Goal: Transaction & Acquisition: Download file/media

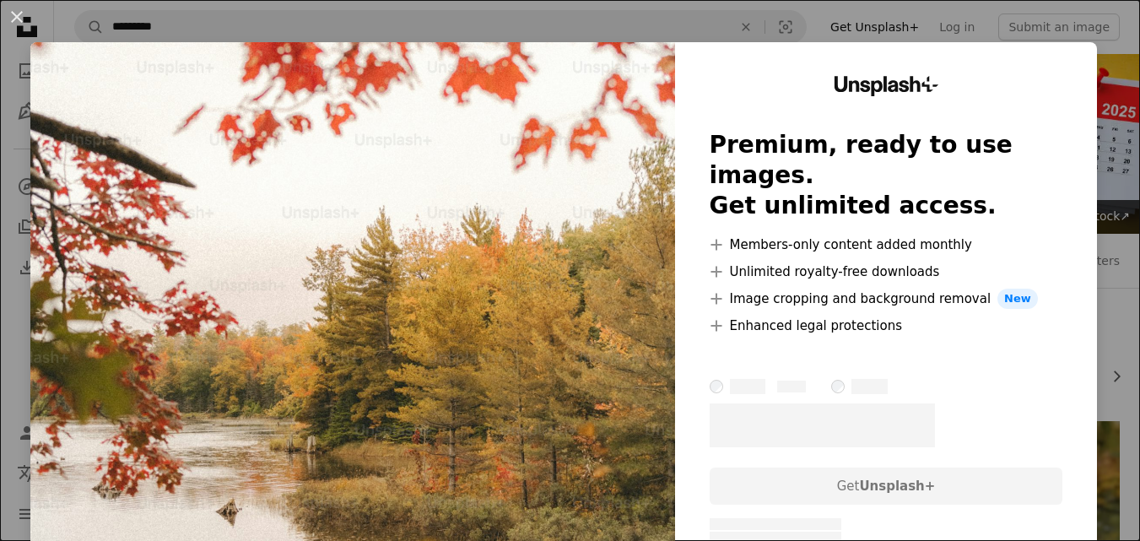
scroll to position [956, 0]
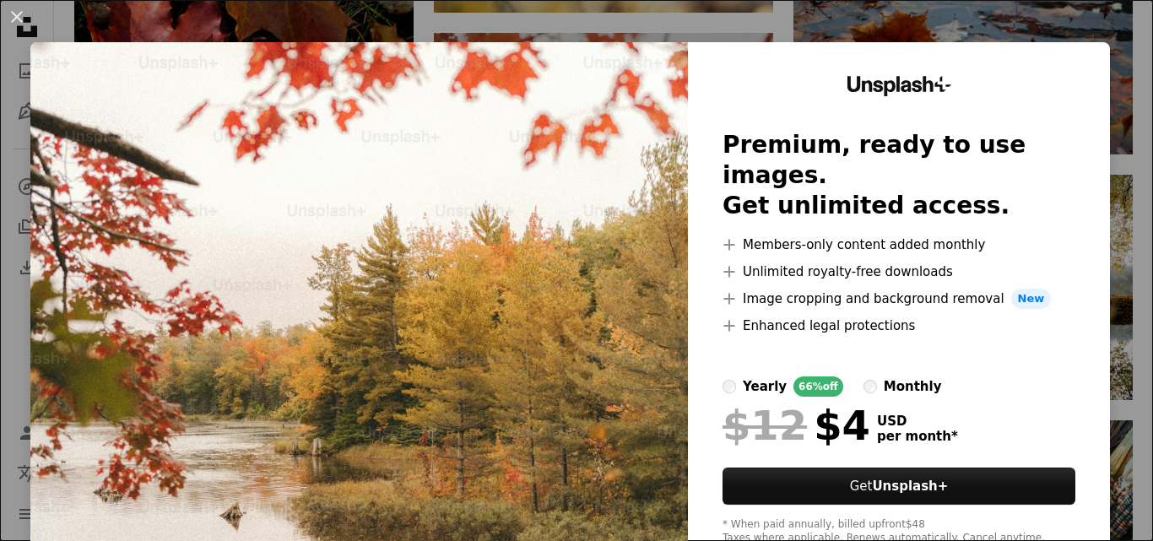
click at [555, 323] on img at bounding box center [358, 310] width 657 height 537
click at [15, 14] on button "An X shape" at bounding box center [17, 17] width 20 height 20
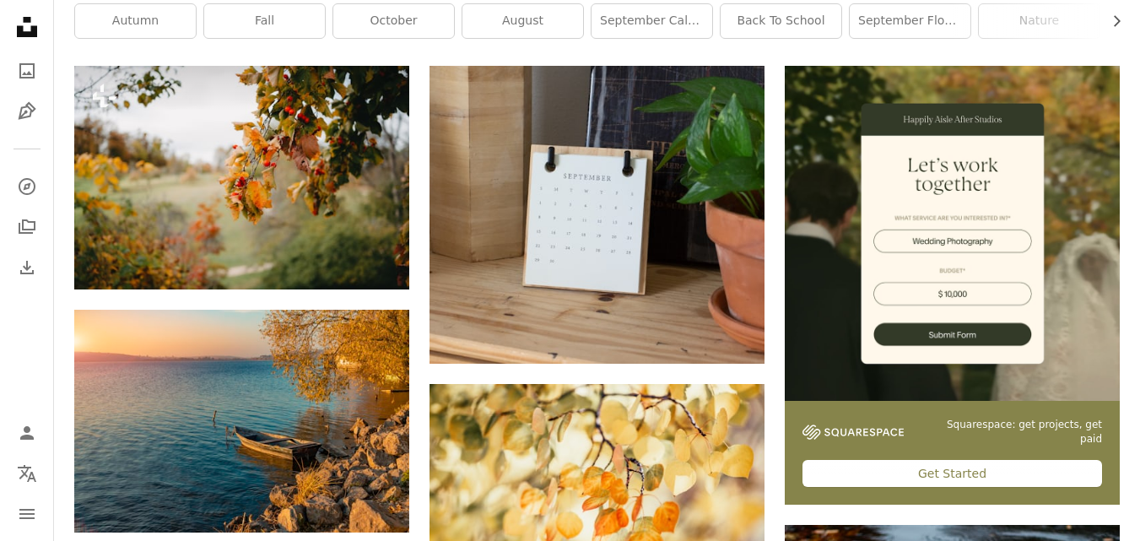
scroll to position [263, 0]
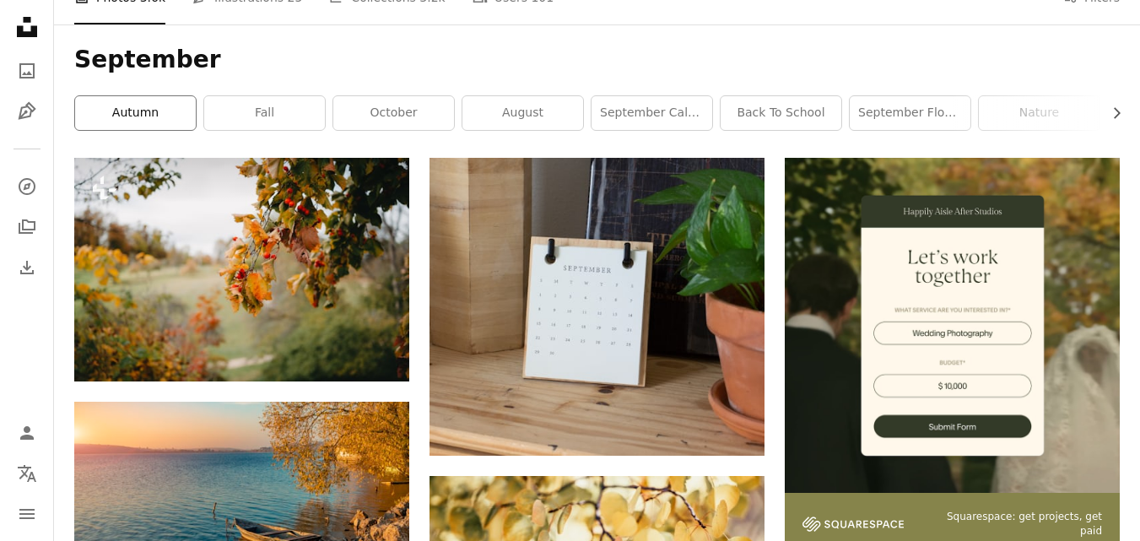
click at [160, 121] on link "autumn" at bounding box center [135, 113] width 121 height 34
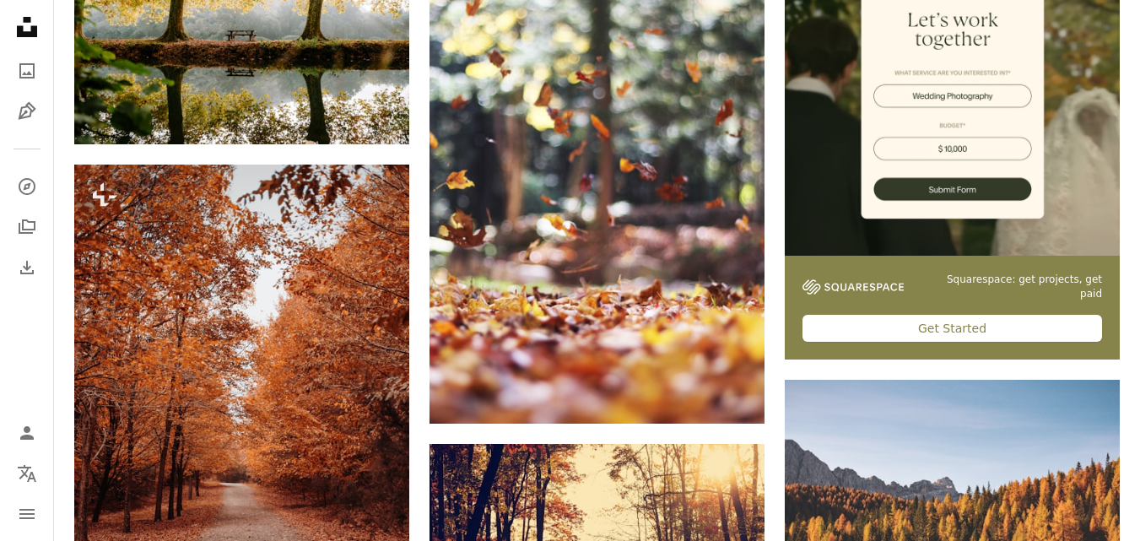
scroll to position [513, 0]
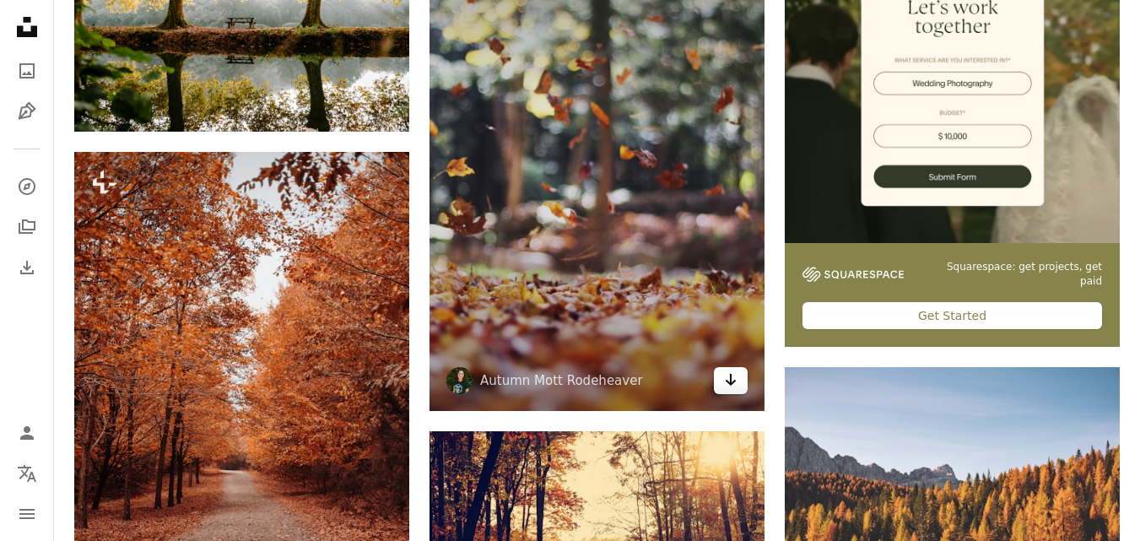
click at [728, 381] on icon "Arrow pointing down" at bounding box center [731, 380] width 14 height 20
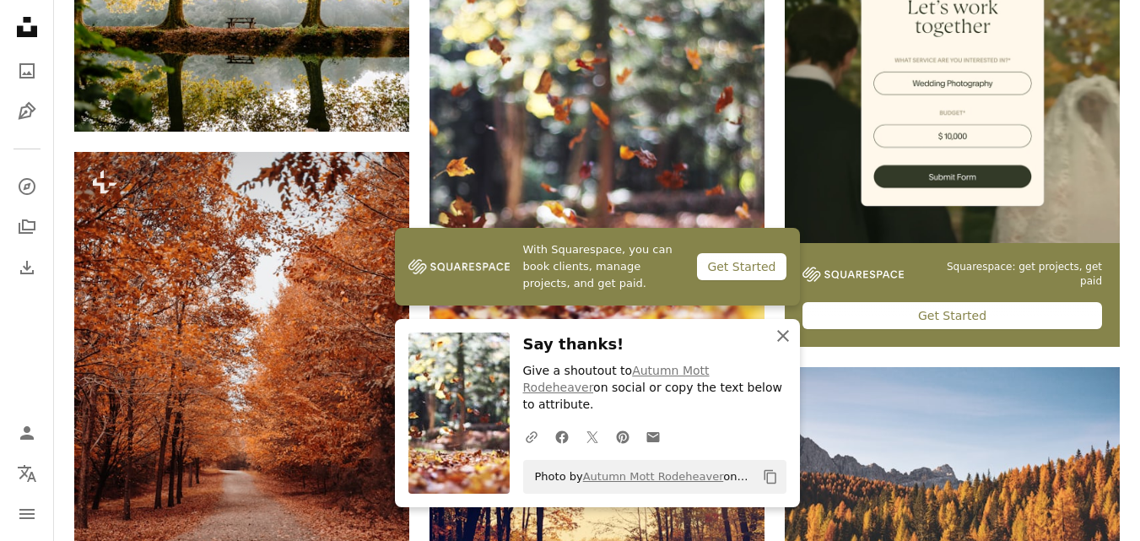
click at [782, 342] on icon "button" at bounding box center [783, 336] width 12 height 12
